Goal: Task Accomplishment & Management: Use online tool/utility

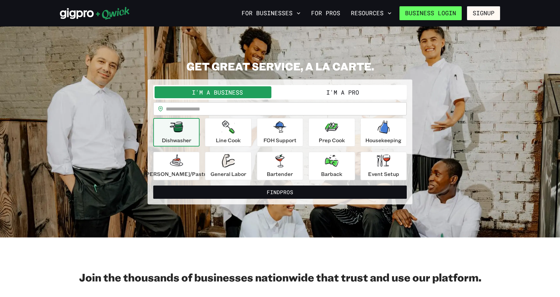
click at [437, 9] on link "Business Login" at bounding box center [431, 13] width 62 height 14
click at [289, 98] on div "I'm a Business I'm a Pro" at bounding box center [280, 92] width 254 height 15
click at [305, 85] on div "I'm a Business I'm a Pro" at bounding box center [280, 92] width 254 height 15
click at [306, 90] on button "I'm a Pro" at bounding box center [342, 92] width 125 height 12
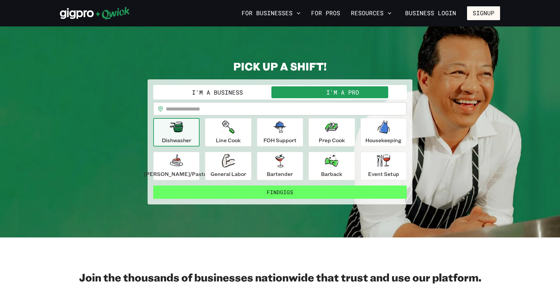
click at [341, 194] on button "Find Gigs" at bounding box center [280, 192] width 254 height 13
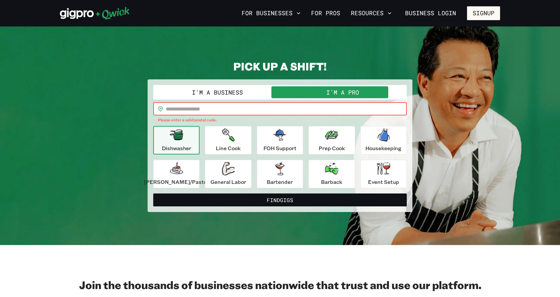
click at [304, 114] on input "text" at bounding box center [286, 108] width 241 height 13
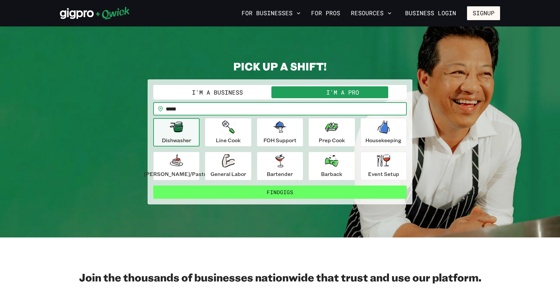
type input "*****"
click at [230, 193] on button "Find Gigs" at bounding box center [280, 192] width 254 height 13
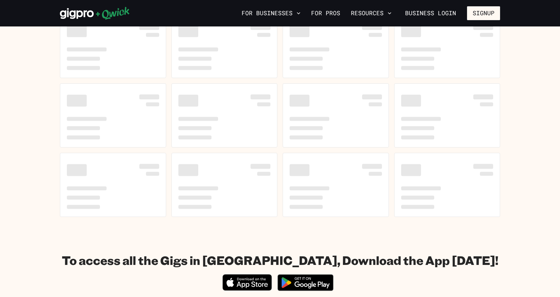
scroll to position [199, 0]
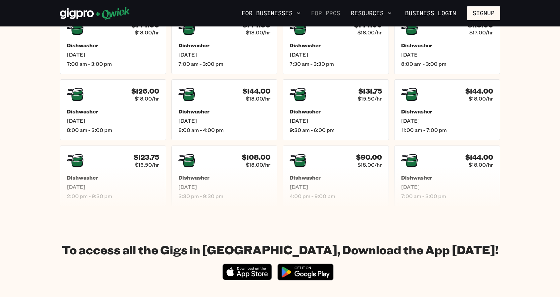
click at [326, 11] on link "For Pros" at bounding box center [326, 13] width 34 height 11
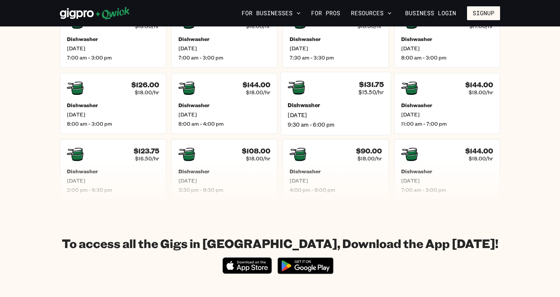
scroll to position [208, 0]
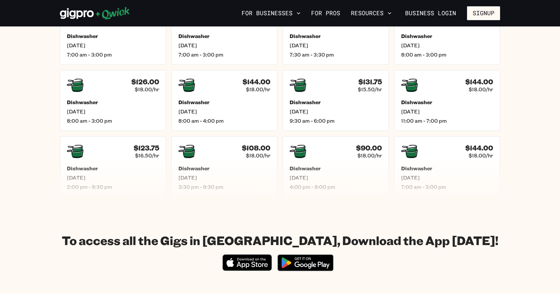
click at [274, 206] on section "Results for "Dishwasher" Filter by position $144.00 $18.00/hr Dishwasher [DATE]…" at bounding box center [280, 91] width 560 height 245
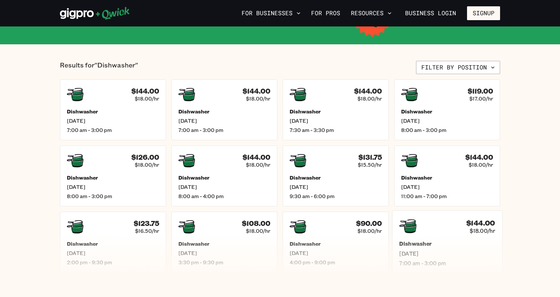
scroll to position [123, 0]
